Goal: Find specific page/section

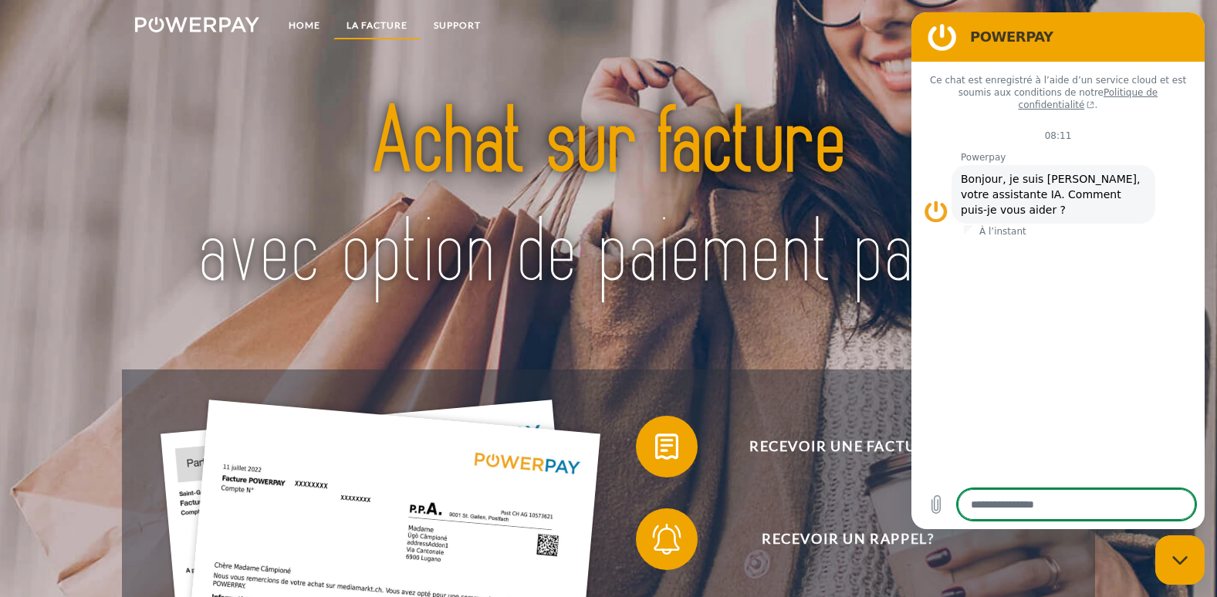
click at [394, 28] on link "LA FACTURE" at bounding box center [376, 26] width 87 height 28
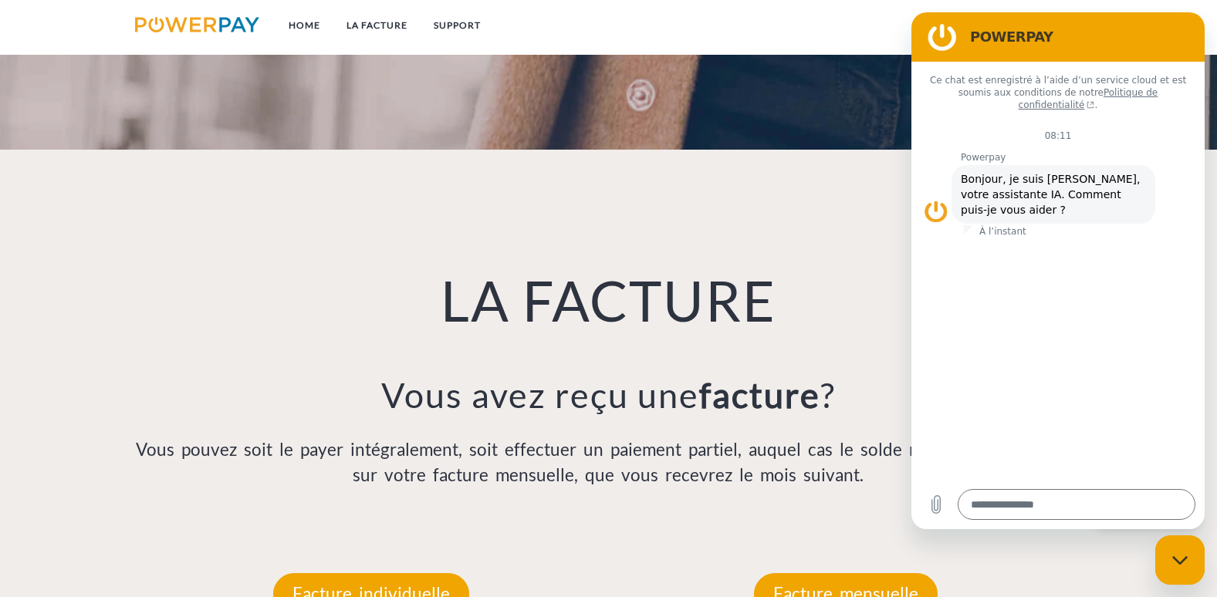
scroll to position [1097, 0]
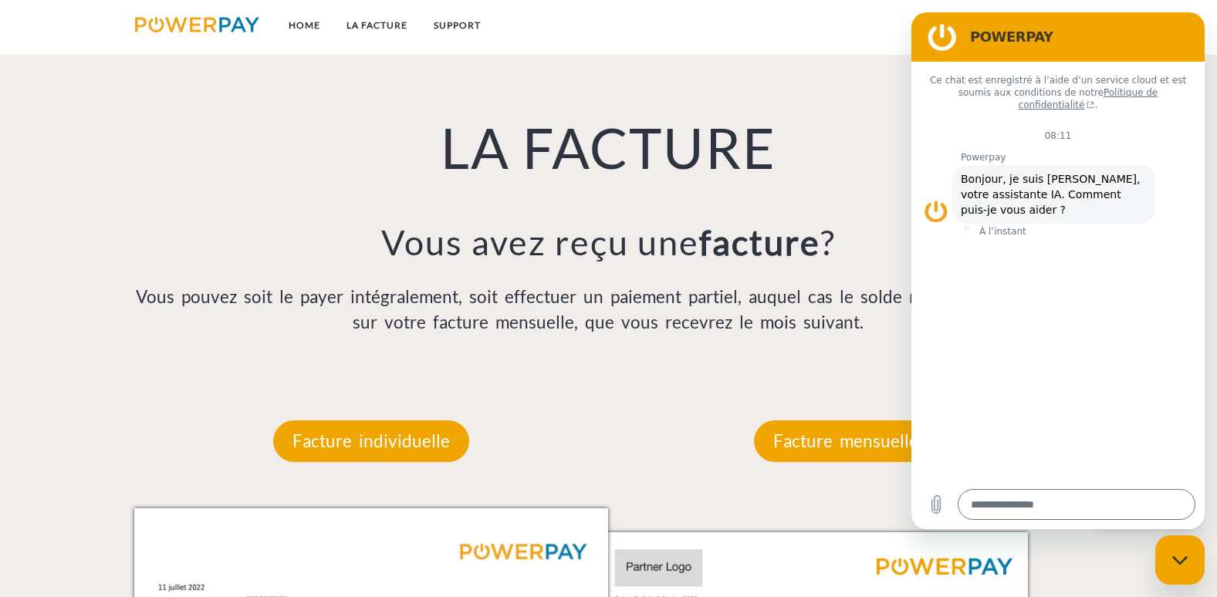
click at [748, 385] on div "Facture mensuelle" at bounding box center [846, 441] width 276 height 134
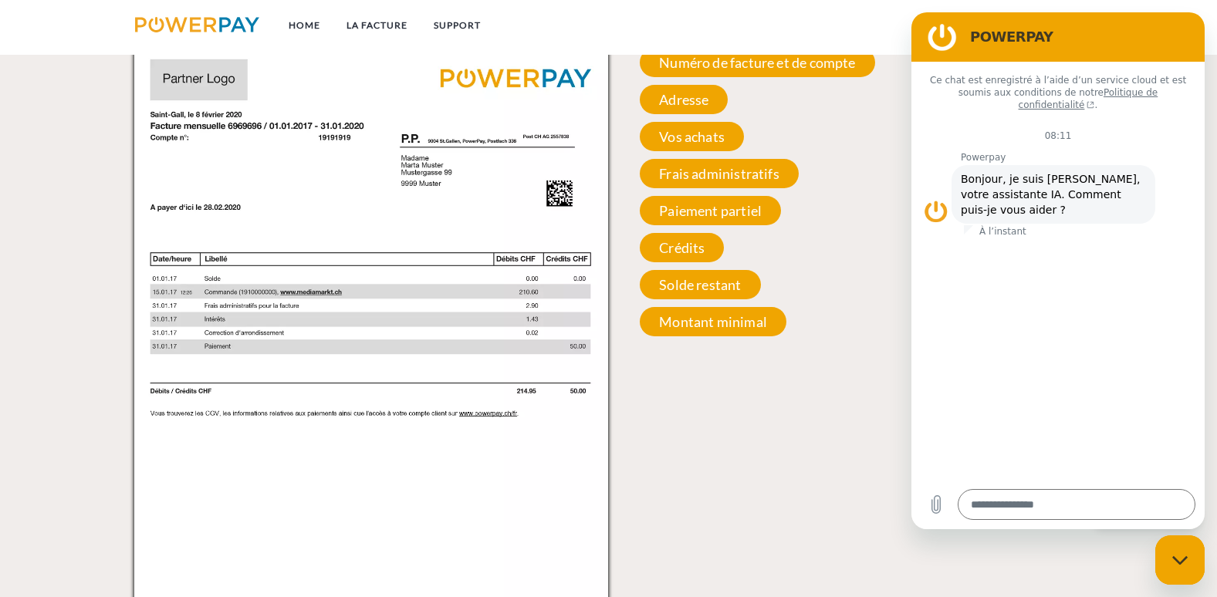
scroll to position [1405, 0]
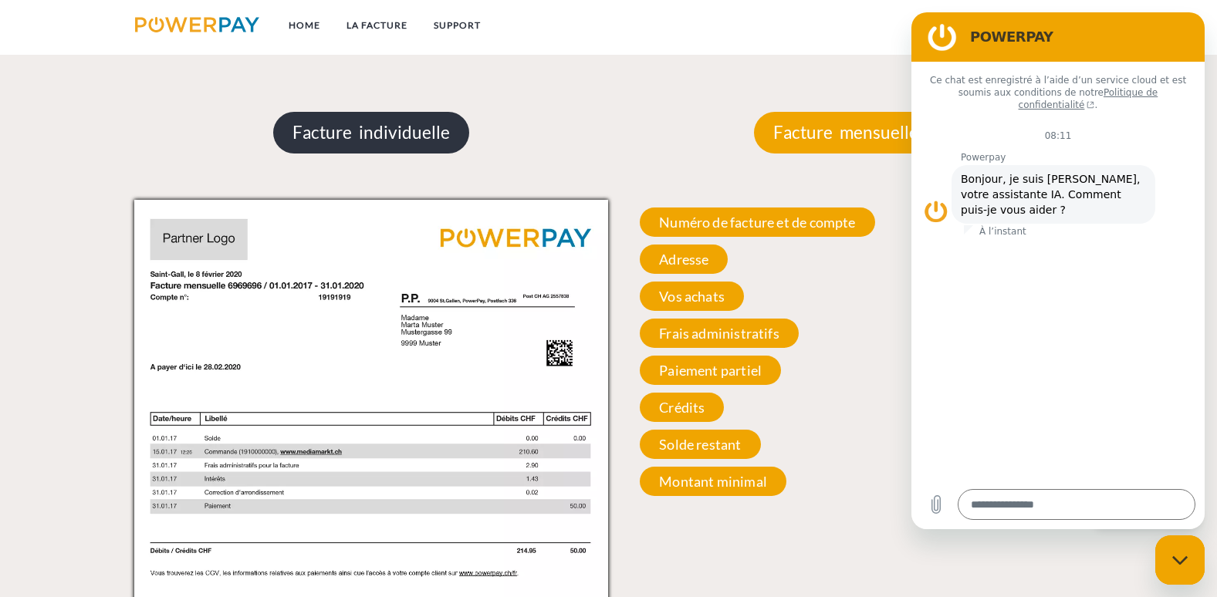
click at [422, 137] on p "Facture individuelle" at bounding box center [371, 133] width 196 height 42
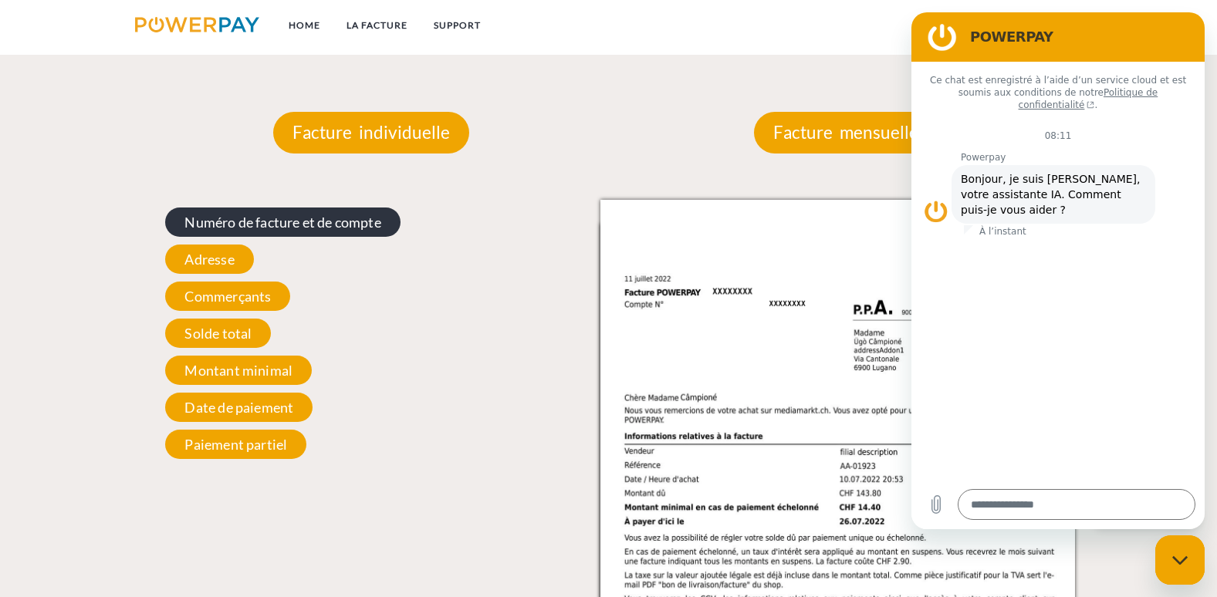
click at [355, 223] on span "Numéro de facture et de compte" at bounding box center [282, 222] width 235 height 29
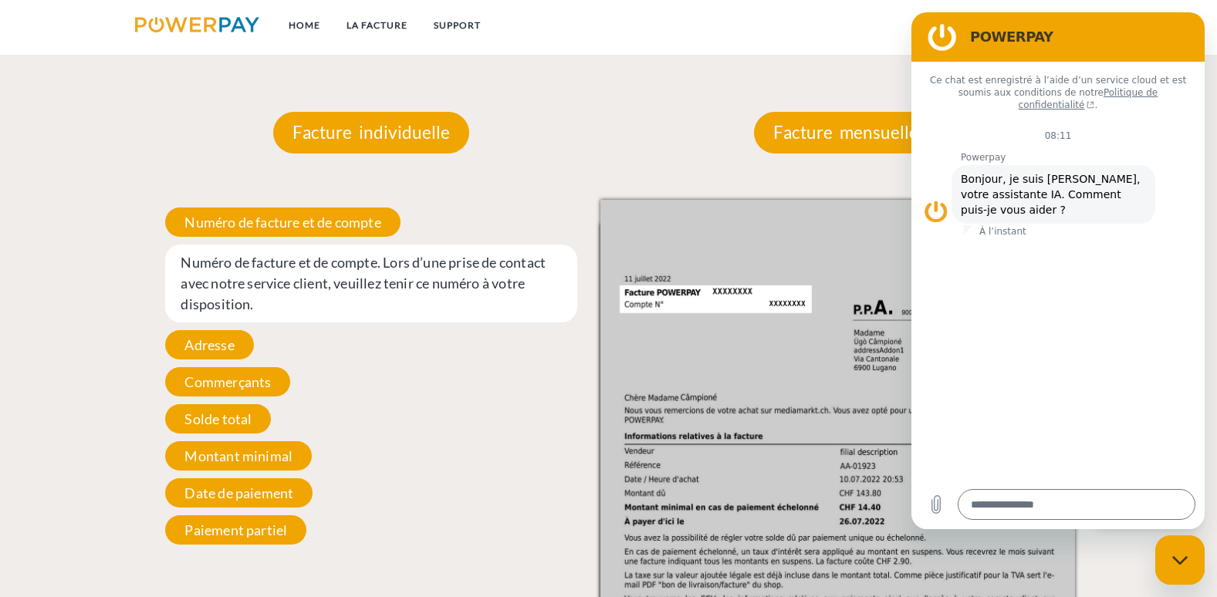
click at [508, 125] on div "Facture individuelle" at bounding box center [371, 133] width 289 height 134
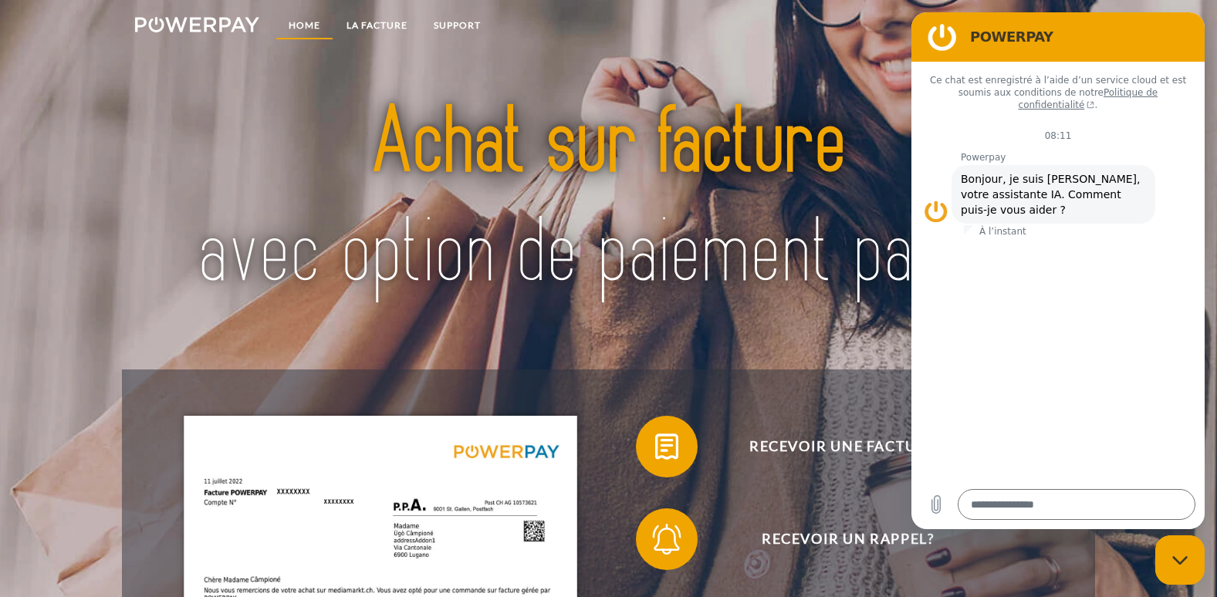
click at [306, 25] on link "Home" at bounding box center [304, 26] width 58 height 28
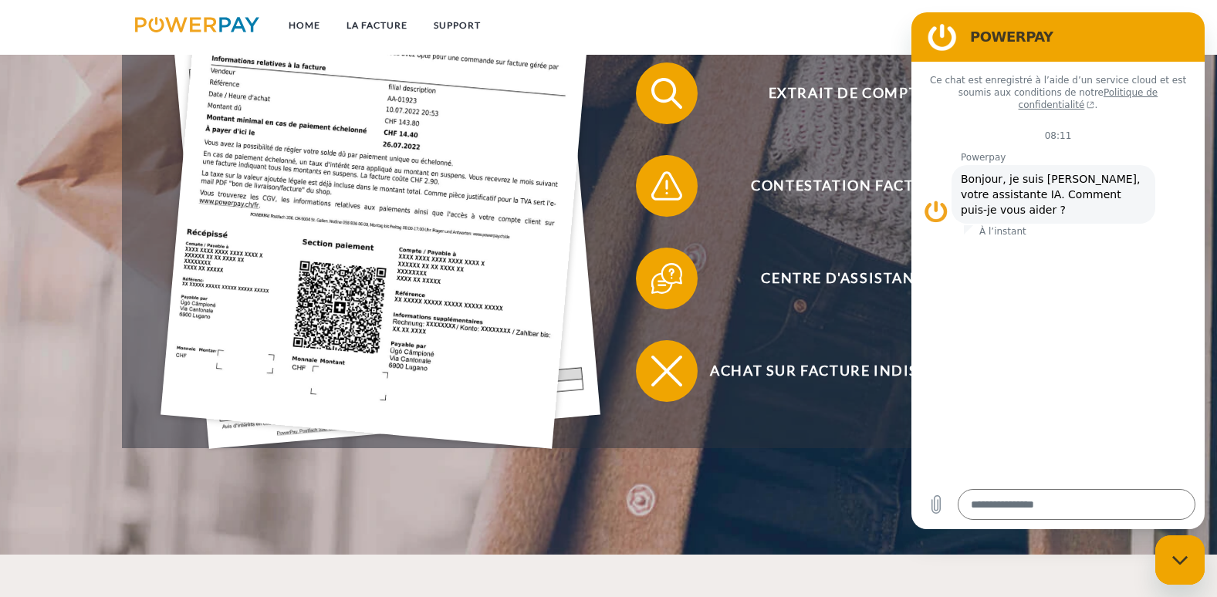
scroll to position [540, 0]
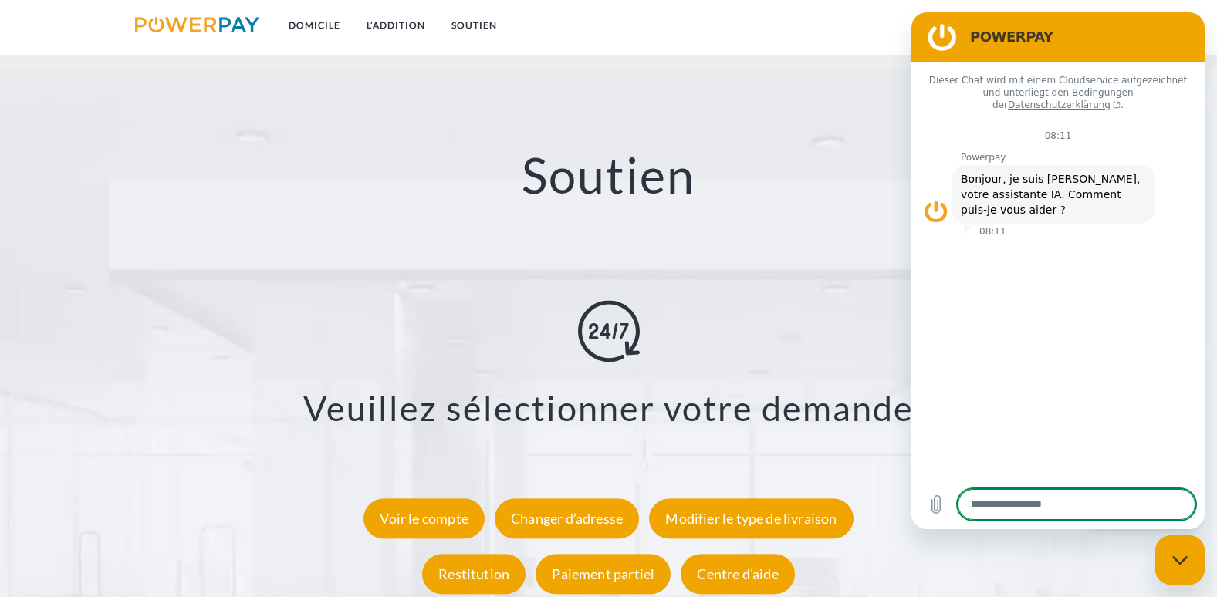
scroll to position [2778, 0]
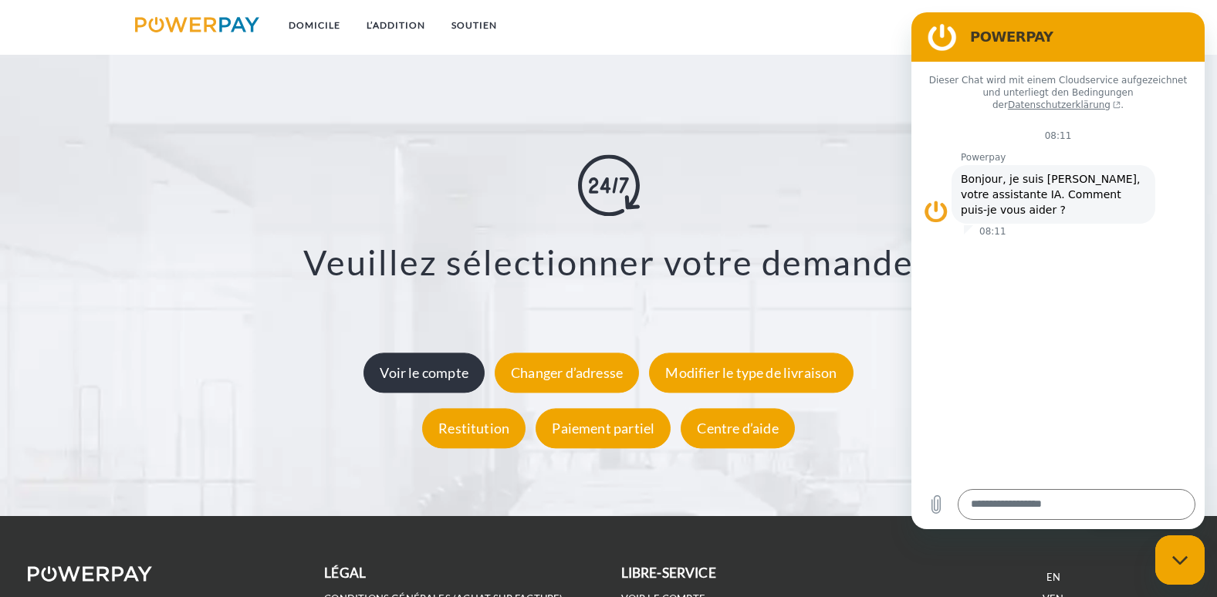
click at [450, 373] on div "Voir le compte" at bounding box center [423, 373] width 121 height 40
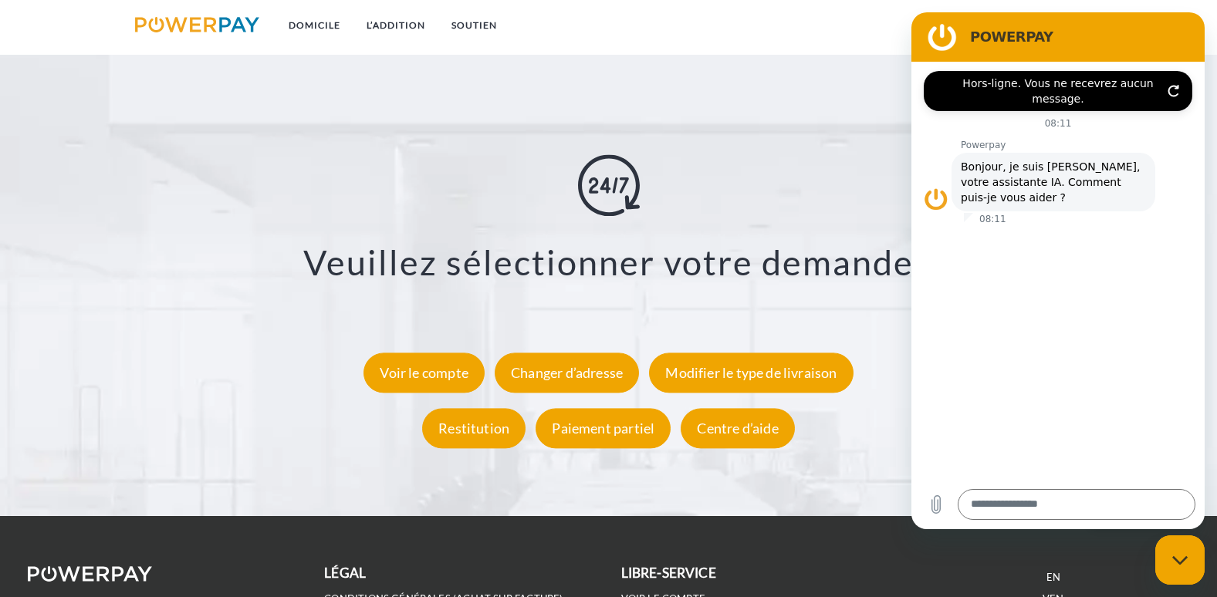
type textarea "*"
